Goal: Task Accomplishment & Management: Manage account settings

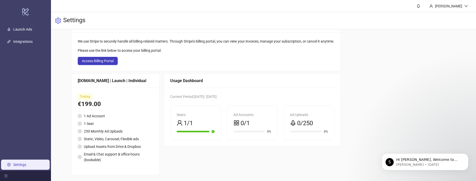
scroll to position [37, 0]
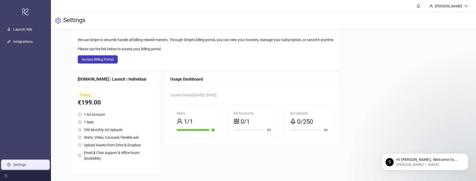
click at [70, 62] on main "Users Organization Billing Add people who can access your organization as edito…" at bounding box center [263, 87] width 392 height 189
click at [25, 44] on link "Integrations" at bounding box center [22, 42] width 19 height 4
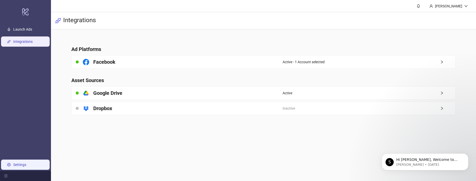
click at [23, 167] on link "Settings" at bounding box center [19, 165] width 13 height 4
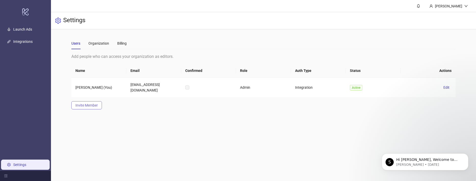
click at [89, 103] on span "Invite Member" at bounding box center [86, 105] width 22 height 4
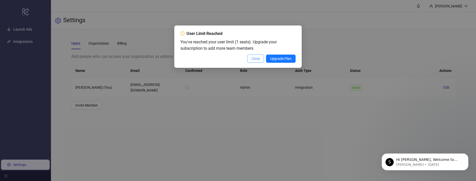
click at [258, 60] on span "Close" at bounding box center [255, 59] width 9 height 4
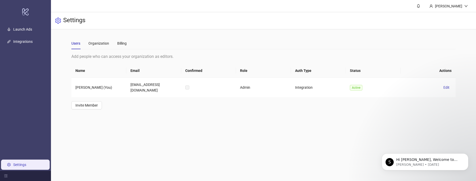
click at [22, 167] on link "Settings" at bounding box center [19, 165] width 13 height 4
click at [123, 46] on div "Billing" at bounding box center [121, 44] width 9 height 6
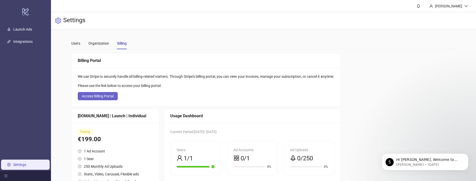
click at [93, 97] on span "Access Billing Portal" at bounding box center [98, 96] width 32 height 4
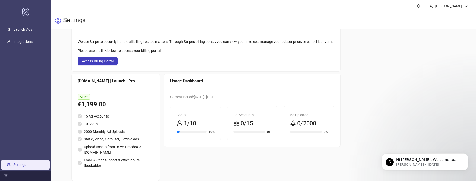
scroll to position [42, 0]
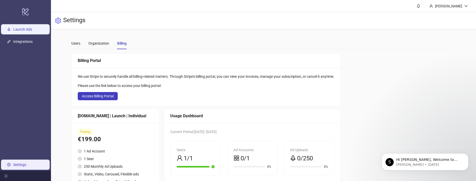
click at [28, 31] on link "Launch Ads" at bounding box center [22, 29] width 19 height 4
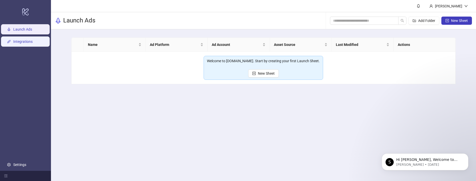
click at [28, 43] on link "Integrations" at bounding box center [22, 42] width 19 height 4
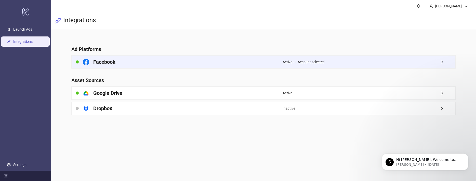
click at [185, 59] on div "Facebook" at bounding box center [177, 62] width 211 height 13
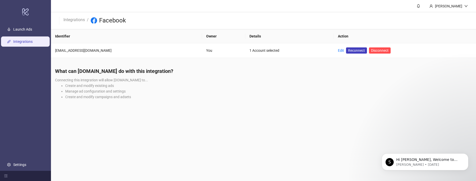
drag, startPoint x: 23, startPoint y: 153, endPoint x: 26, endPoint y: 157, distance: 4.7
click at [23, 155] on ul "Launch Ads Integrations Settings" at bounding box center [25, 97] width 51 height 148
click at [26, 164] on link "Settings" at bounding box center [19, 165] width 13 height 4
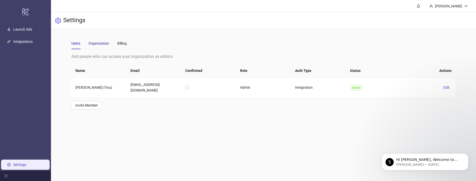
click at [104, 44] on div "Organization" at bounding box center [98, 44] width 21 height 6
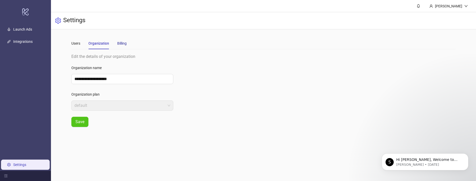
click at [123, 43] on div "Billing" at bounding box center [121, 44] width 9 height 6
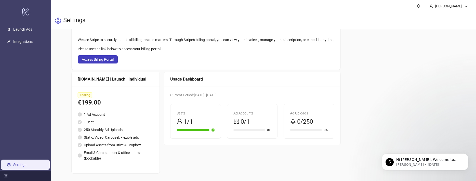
scroll to position [37, 0]
click at [24, 167] on link "Settings" at bounding box center [19, 165] width 13 height 4
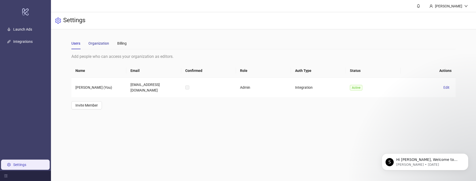
click at [105, 45] on div "Organization" at bounding box center [98, 44] width 21 height 6
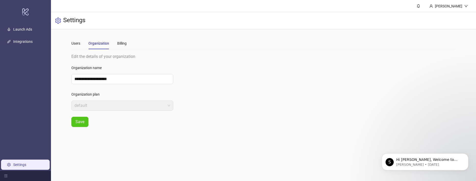
click at [127, 42] on div "Users Organization Billing" at bounding box center [263, 43] width 384 height 12
click at [123, 42] on div "Billing" at bounding box center [121, 44] width 9 height 6
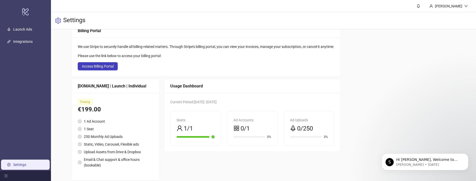
scroll to position [37, 0]
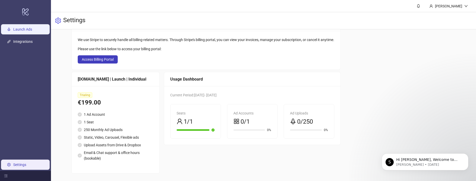
click at [29, 27] on link "Launch Ads" at bounding box center [22, 29] width 19 height 4
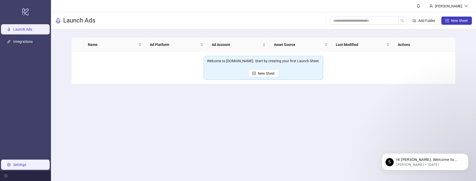
click at [26, 167] on link "Settings" at bounding box center [19, 165] width 13 height 4
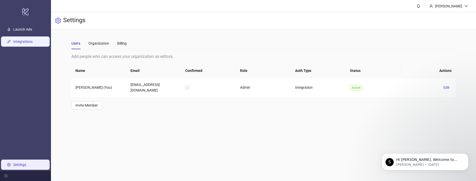
click at [27, 44] on link "Integrations" at bounding box center [22, 42] width 19 height 4
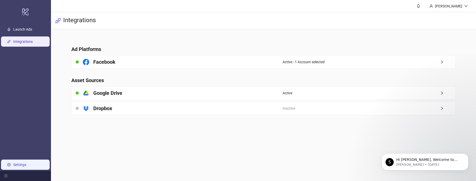
click at [18, 166] on link "Settings" at bounding box center [19, 165] width 13 height 4
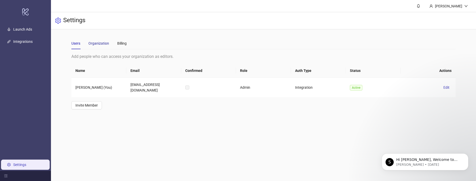
click at [104, 46] on div "Organization" at bounding box center [98, 44] width 21 height 6
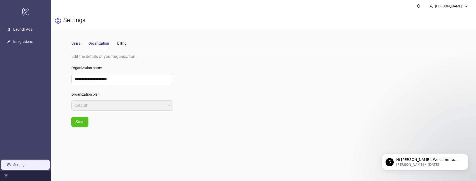
click at [80, 43] on div "Users" at bounding box center [75, 44] width 9 height 6
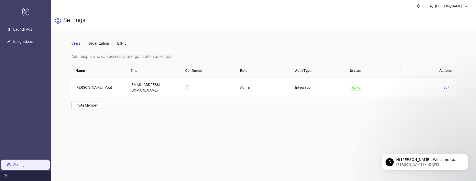
click at [22, 35] on ul "Launch Ads Integrations Settings" at bounding box center [25, 97] width 51 height 148
click at [23, 31] on link "Launch Ads" at bounding box center [22, 29] width 19 height 4
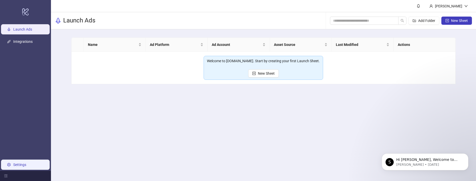
click at [15, 163] on link "Settings" at bounding box center [19, 165] width 13 height 4
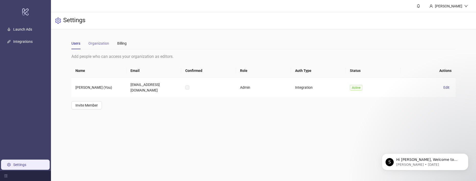
click at [100, 47] on div "Organization" at bounding box center [98, 43] width 21 height 12
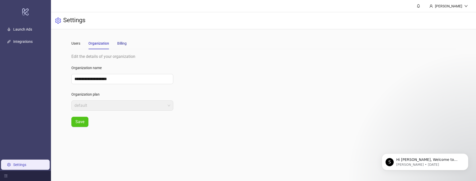
click at [120, 44] on div "Billing" at bounding box center [121, 44] width 9 height 6
